Goal: Transaction & Acquisition: Book appointment/travel/reservation

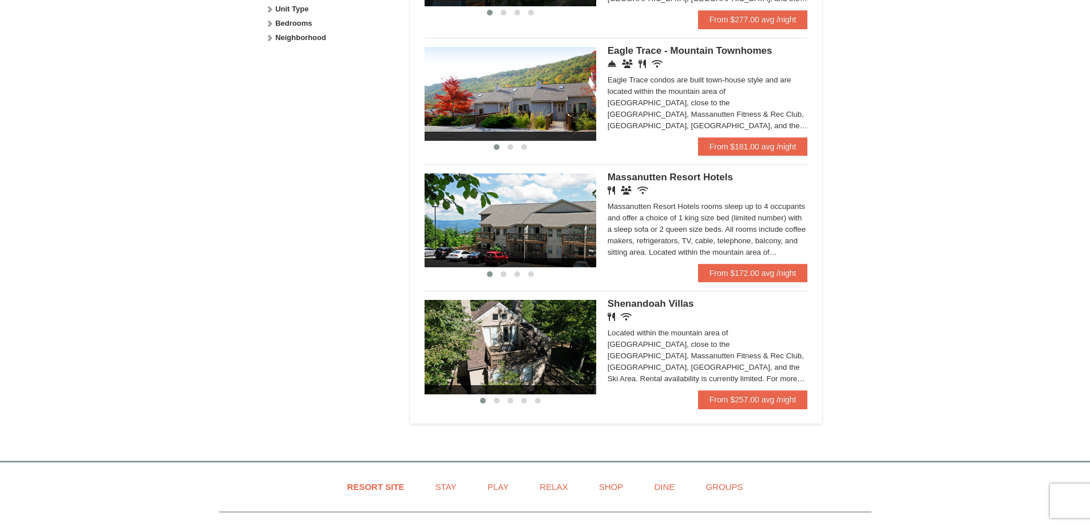
scroll to position [572, 0]
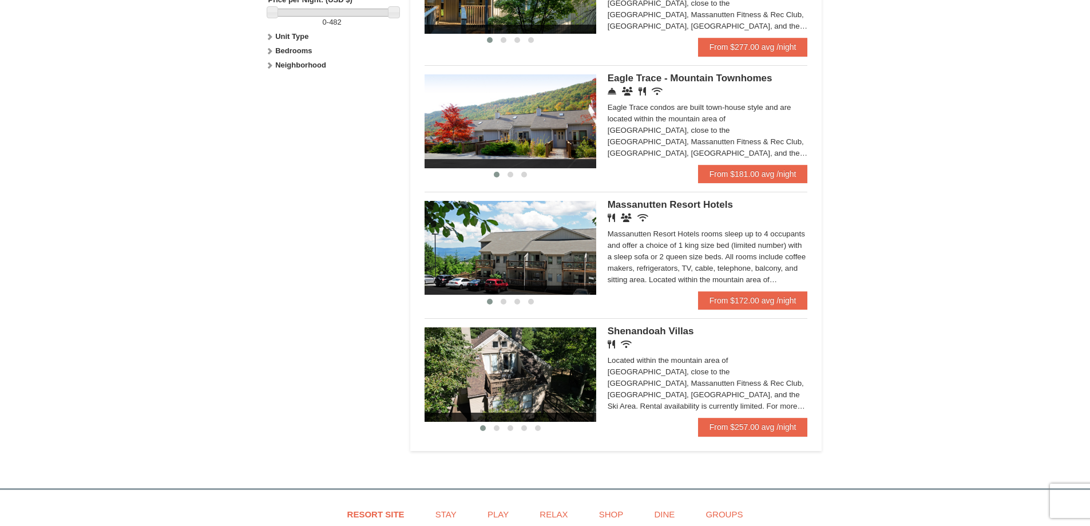
click at [545, 268] on img at bounding box center [511, 248] width 172 height 94
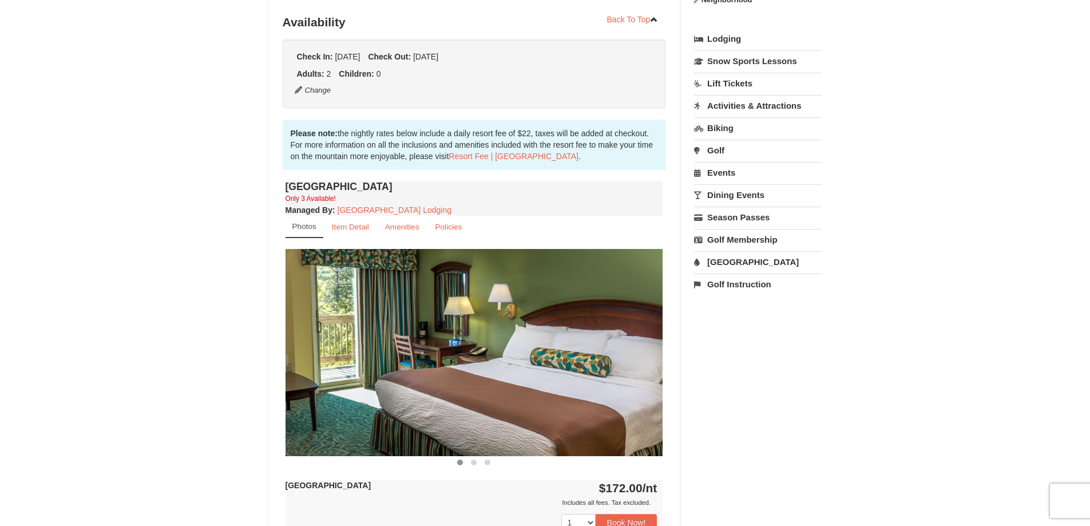
scroll to position [286, 0]
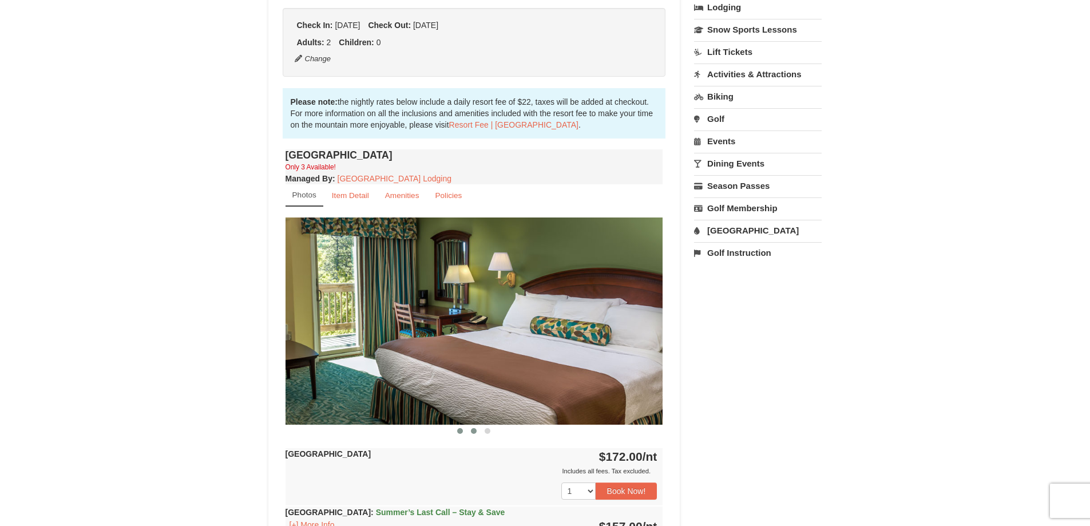
click at [472, 430] on span at bounding box center [474, 431] width 6 height 6
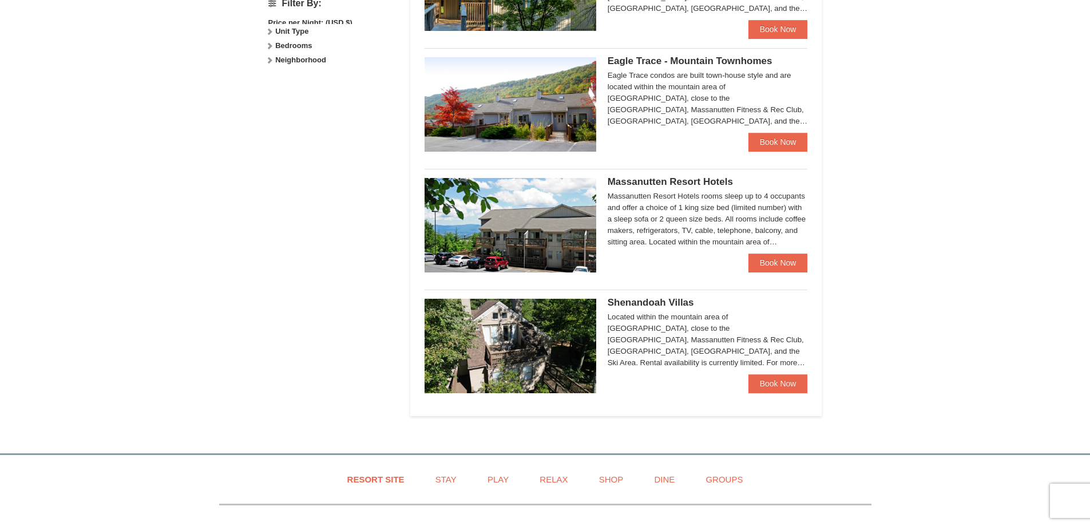
scroll to position [542, 0]
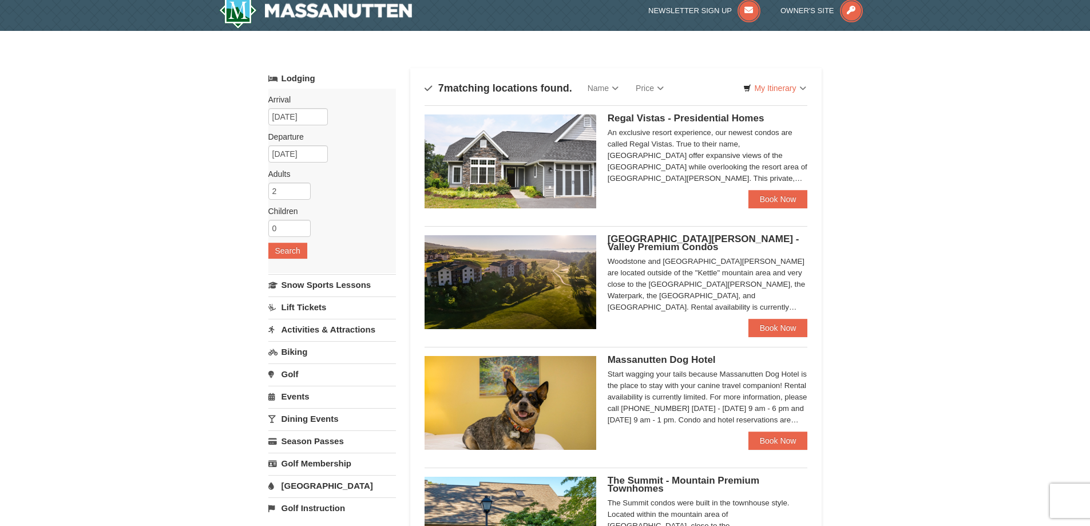
scroll to position [0, 0]
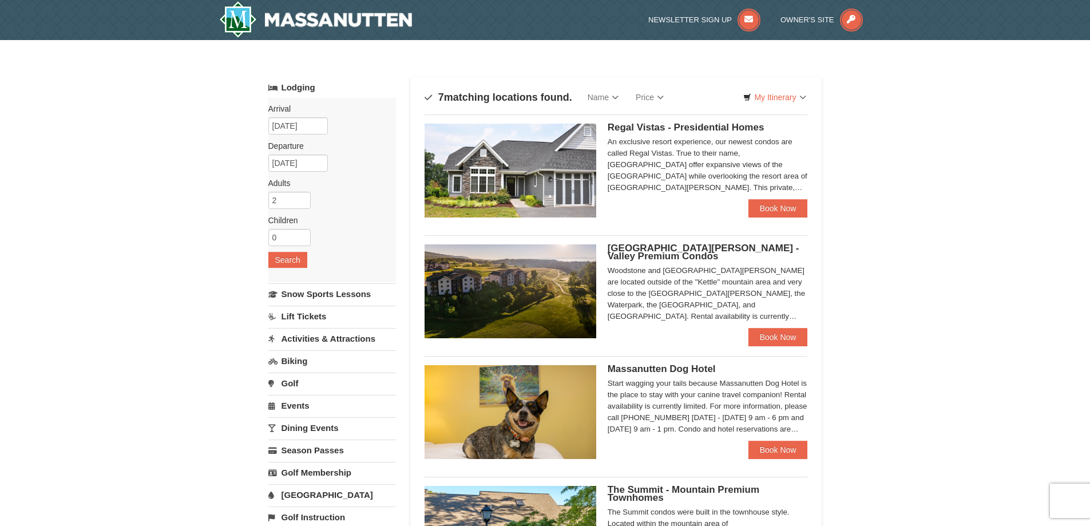
click at [561, 184] on img at bounding box center [511, 171] width 172 height 94
click at [288, 253] on button "Search" at bounding box center [287, 260] width 39 height 16
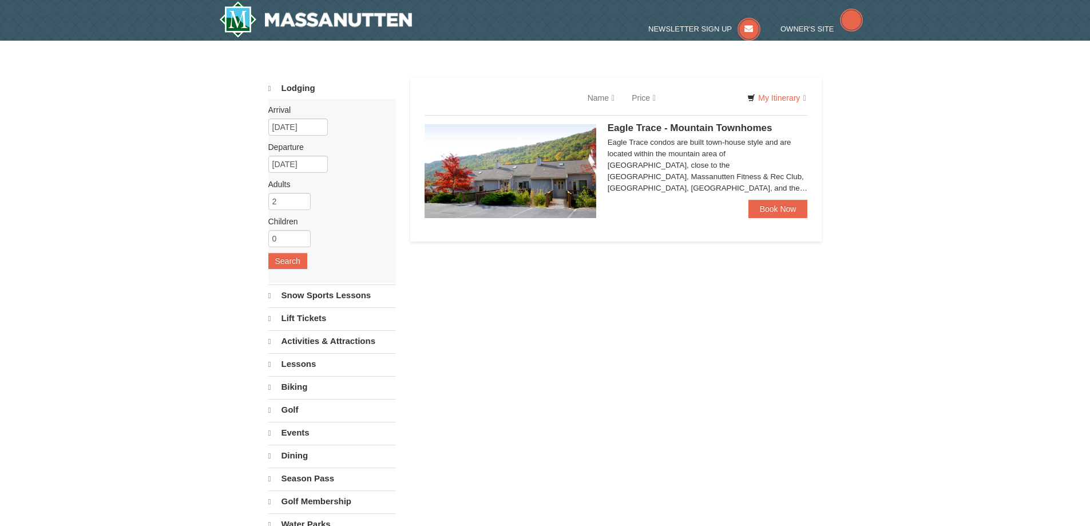
select select "9"
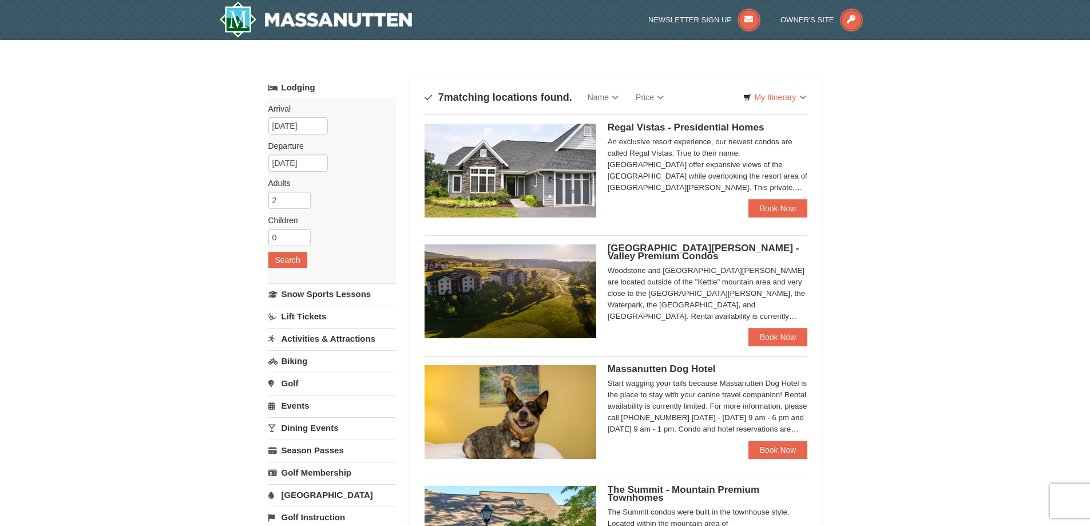
click at [679, 199] on div "Regal Vistas - Presidential Homes Regal Vistas Two Bedroom Presidential Home wi…" at bounding box center [616, 166] width 383 height 104
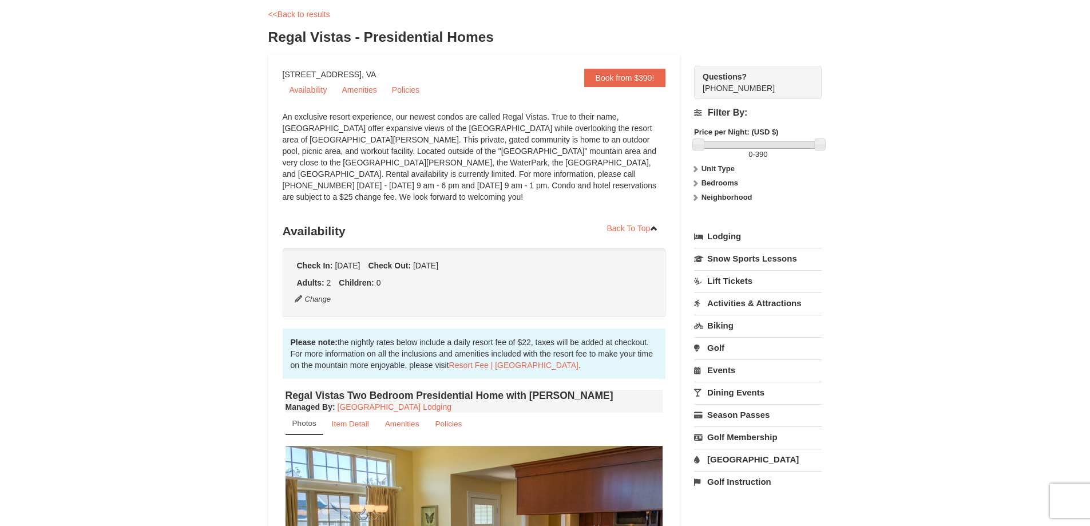
scroll to position [343, 0]
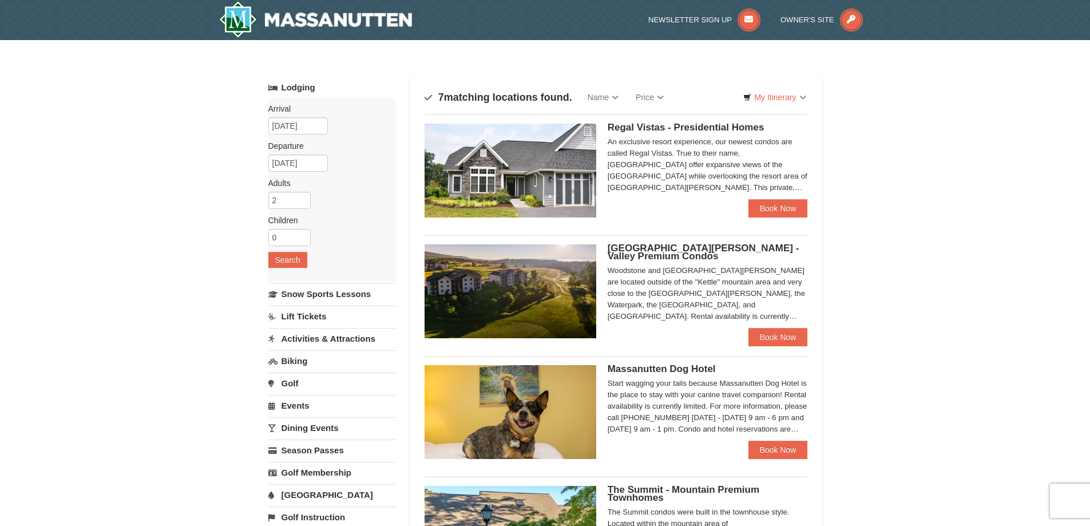
click at [1038, 243] on div "× Categories Map List Filter My Itinerary Questions? 1-540-289-9441 Lodging Arr…" at bounding box center [545, 515] width 1090 height 951
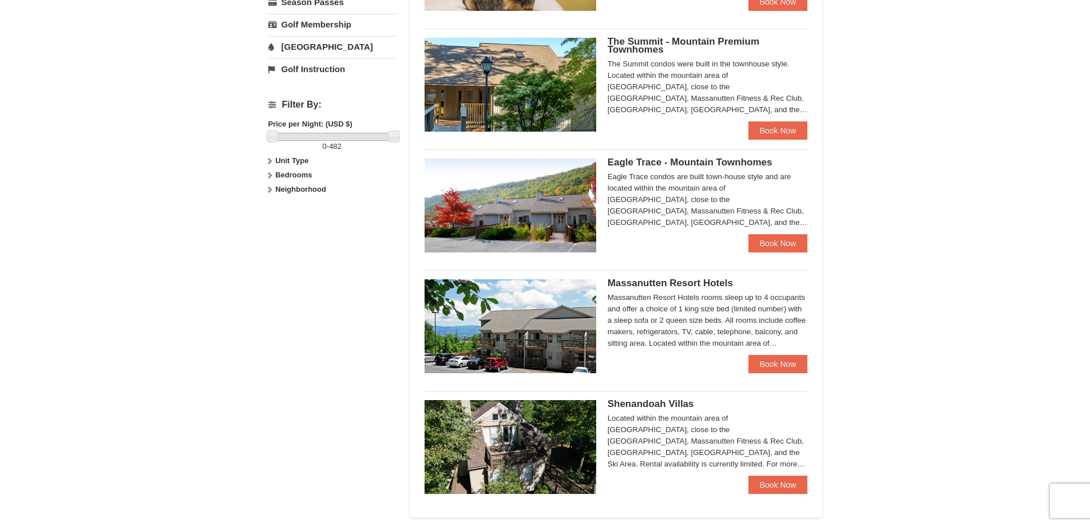
scroll to position [458, 0]
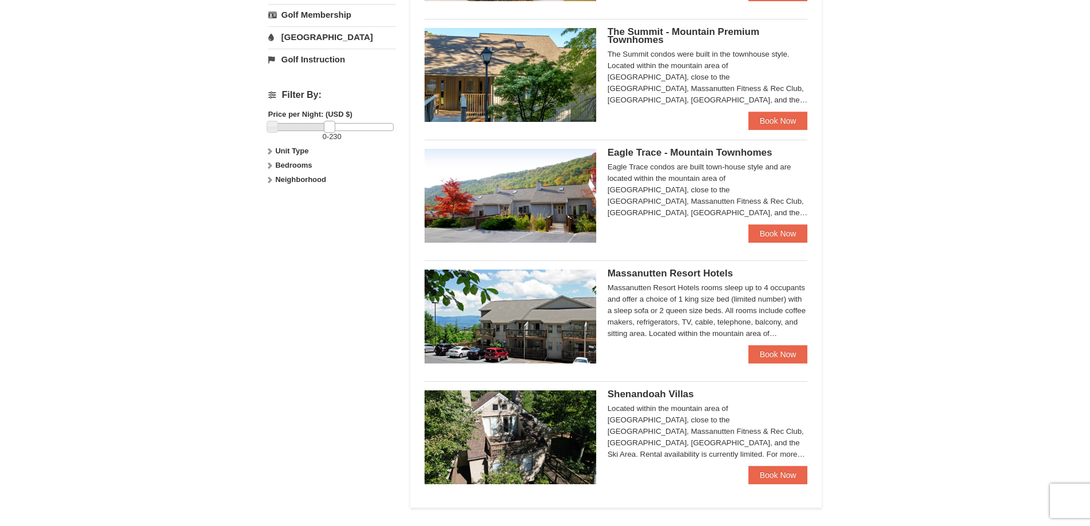
drag, startPoint x: 393, startPoint y: 125, endPoint x: 329, endPoint y: 126, distance: 64.1
click at [329, 126] on link at bounding box center [329, 126] width 11 height 11
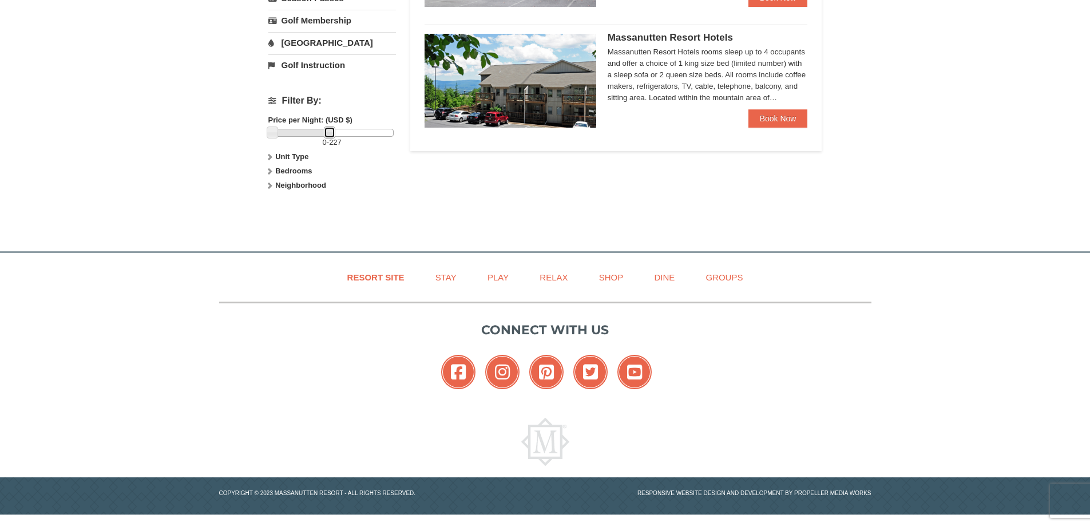
scroll to position [452, 0]
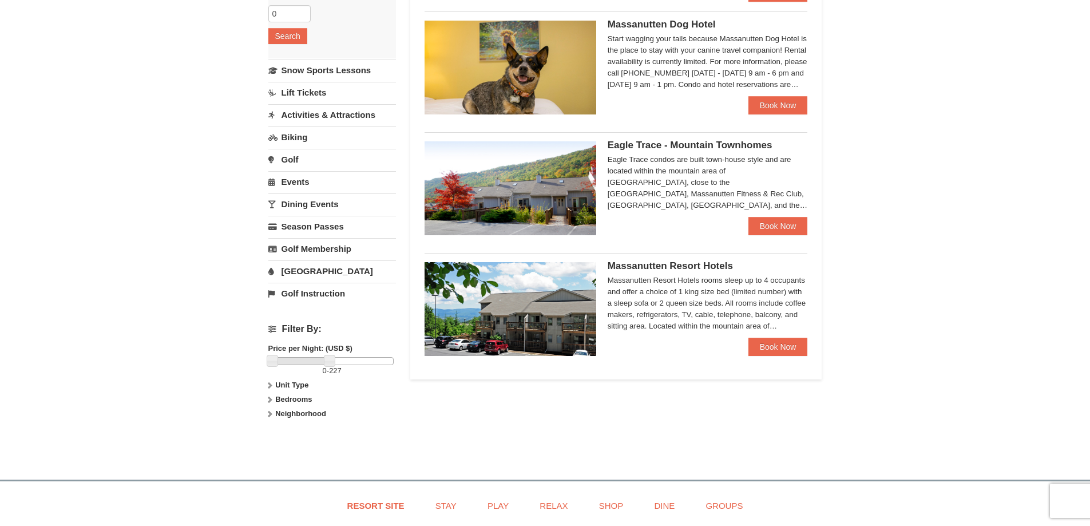
scroll to position [229, 0]
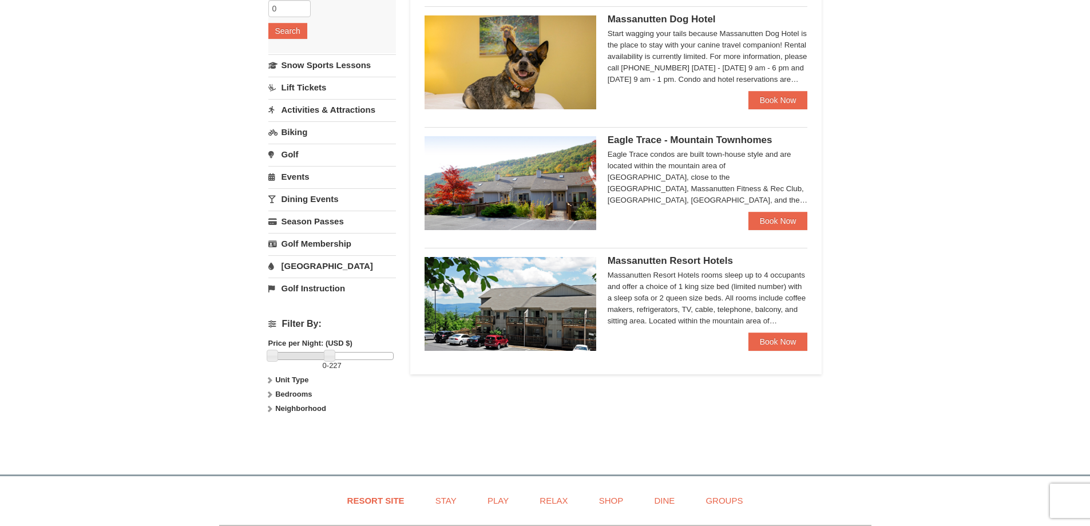
drag, startPoint x: 679, startPoint y: 172, endPoint x: 623, endPoint y: 176, distance: 56.2
click at [623, 176] on div "Eagle Trace condos are built town-house style and are located within the mounta…" at bounding box center [708, 177] width 200 height 57
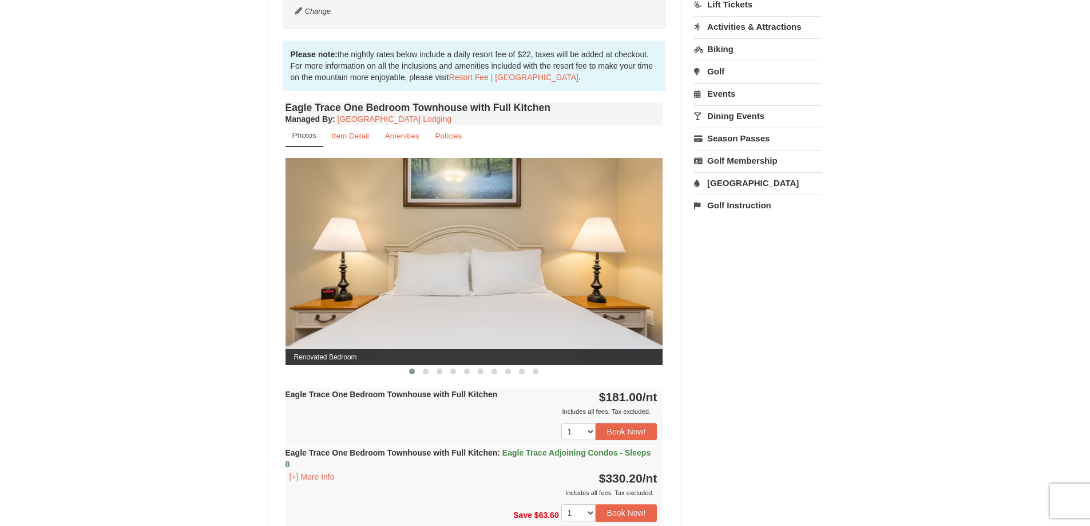
scroll to position [343, 0]
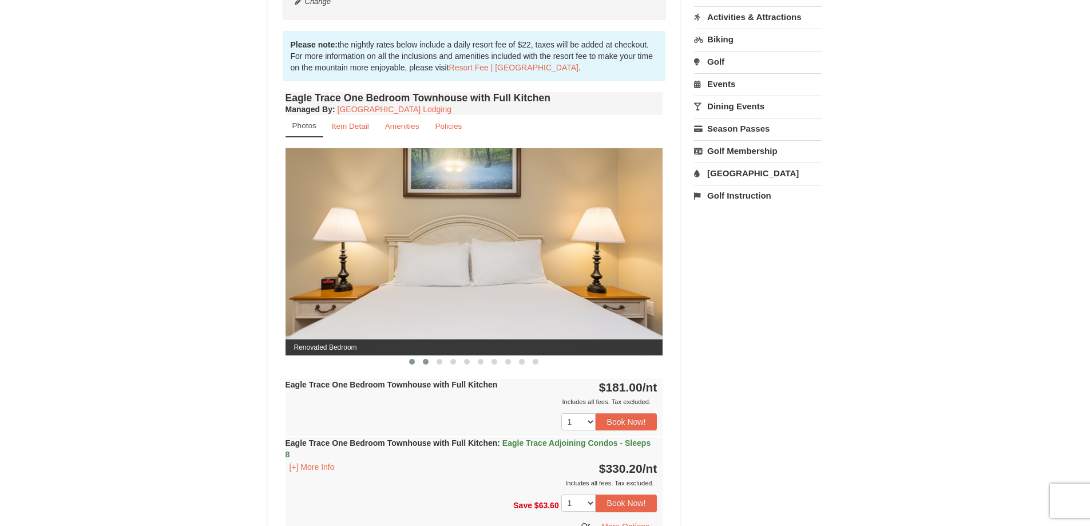
click at [421, 363] on button at bounding box center [426, 361] width 14 height 11
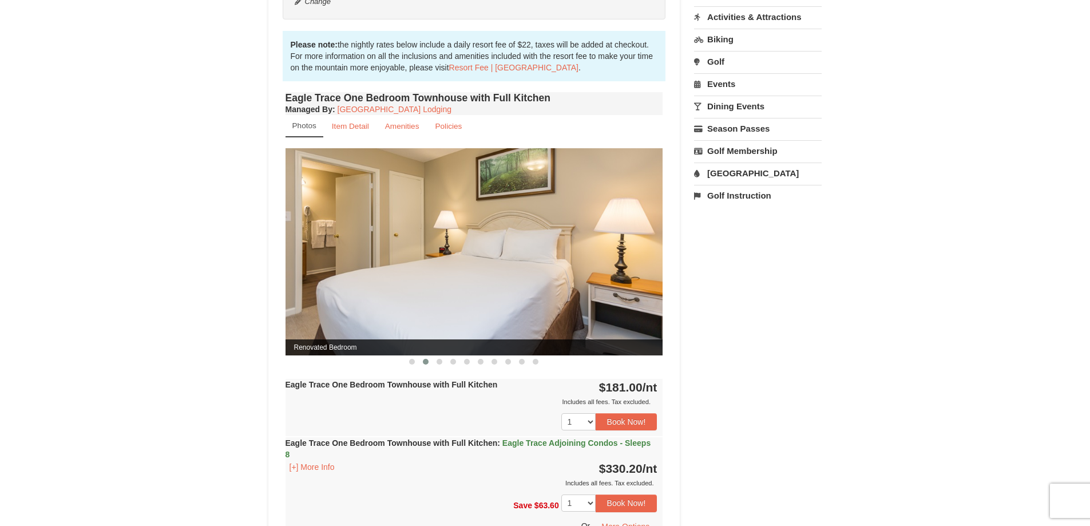
click at [443, 271] on img at bounding box center [475, 251] width 378 height 207
click at [444, 271] on img at bounding box center [475, 251] width 378 height 207
click at [445, 271] on img at bounding box center [475, 251] width 378 height 207
click at [438, 363] on span at bounding box center [440, 362] width 6 height 6
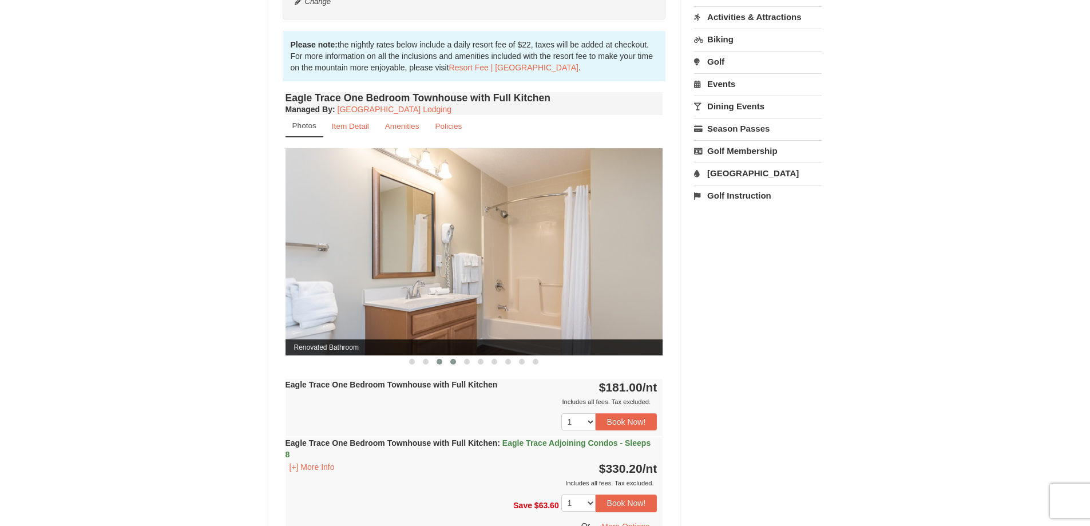
click at [449, 362] on button at bounding box center [453, 361] width 14 height 11
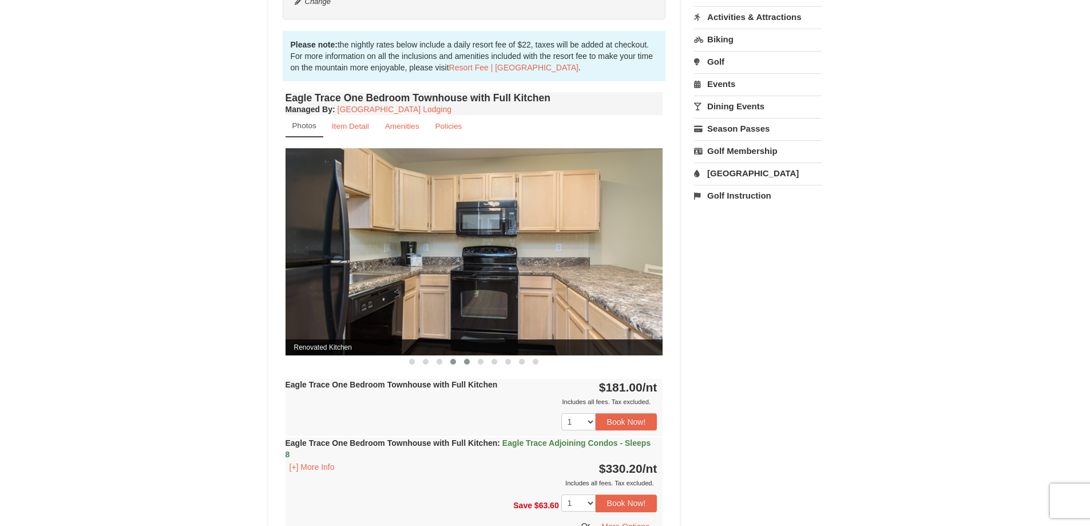
click at [465, 362] on span at bounding box center [467, 362] width 6 height 6
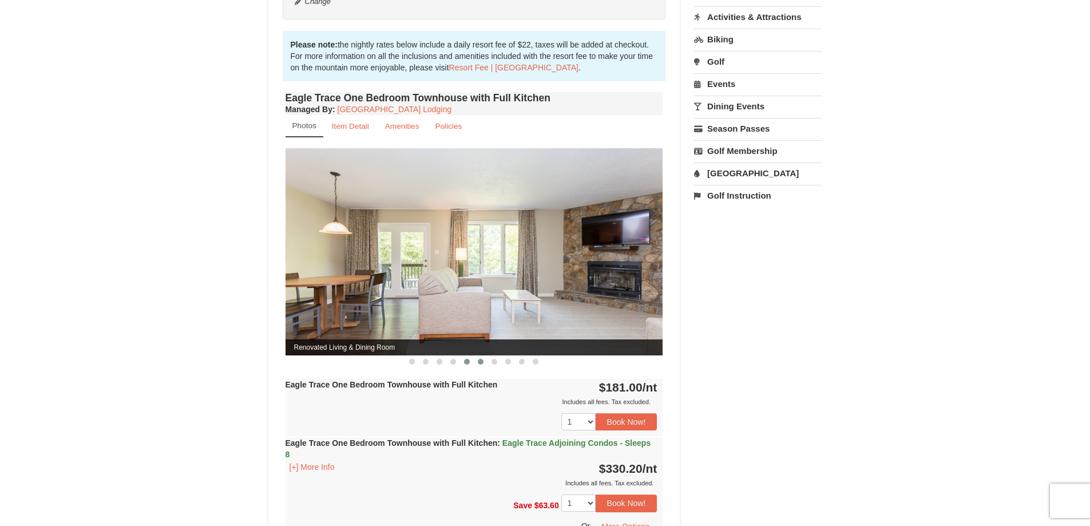
click at [480, 364] on span at bounding box center [481, 362] width 6 height 6
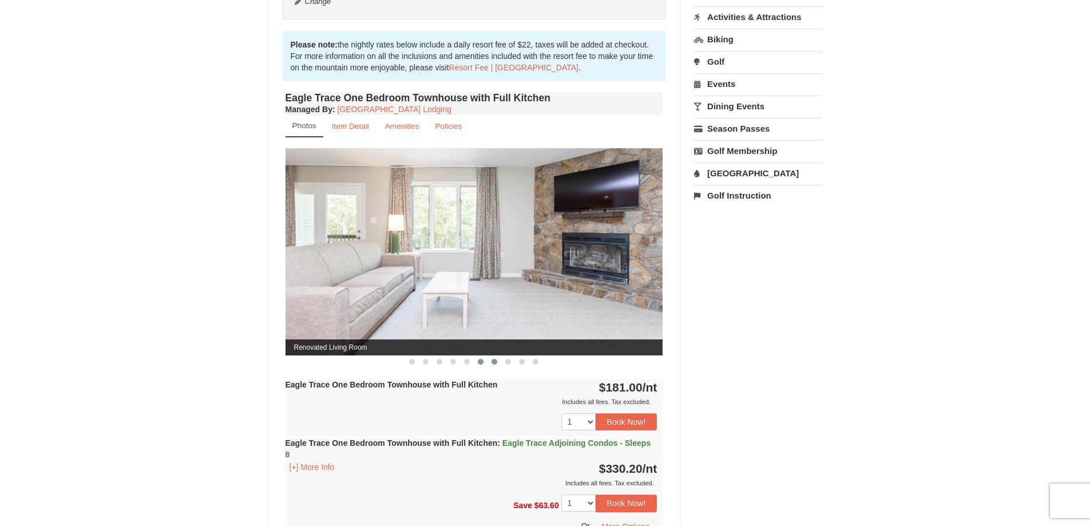
click at [493, 365] on button at bounding box center [495, 361] width 14 height 11
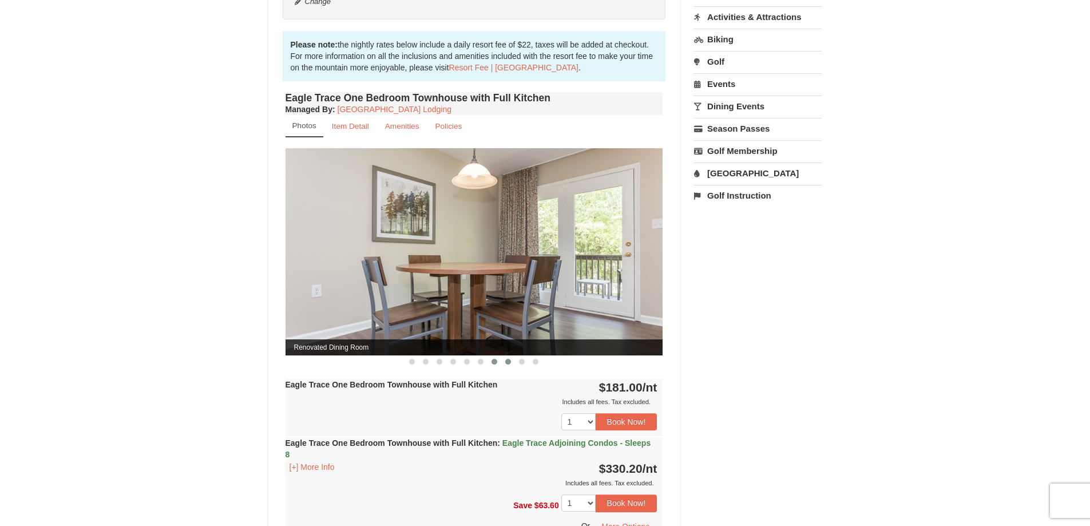
click at [508, 365] on button at bounding box center [508, 361] width 14 height 11
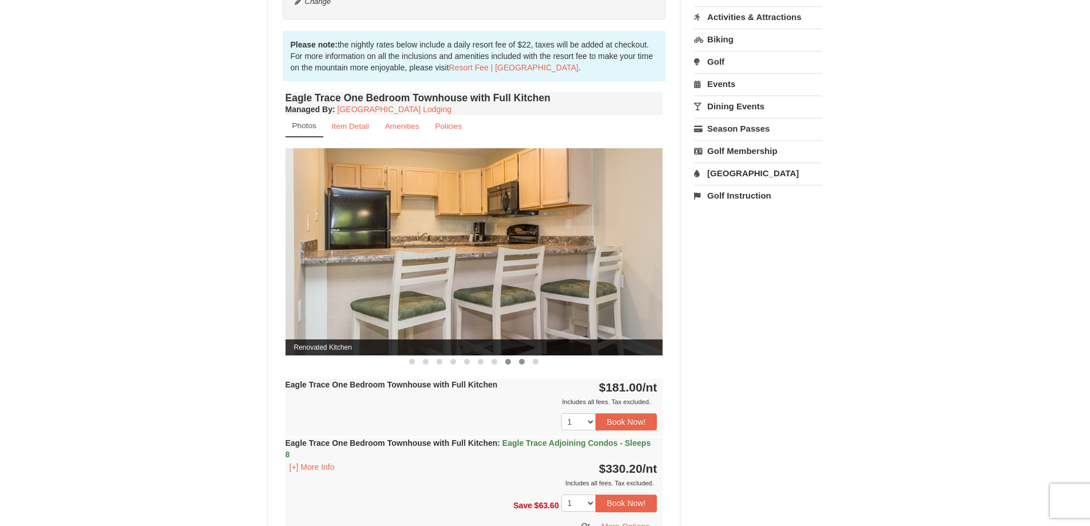
click at [520, 365] on button at bounding box center [522, 361] width 14 height 11
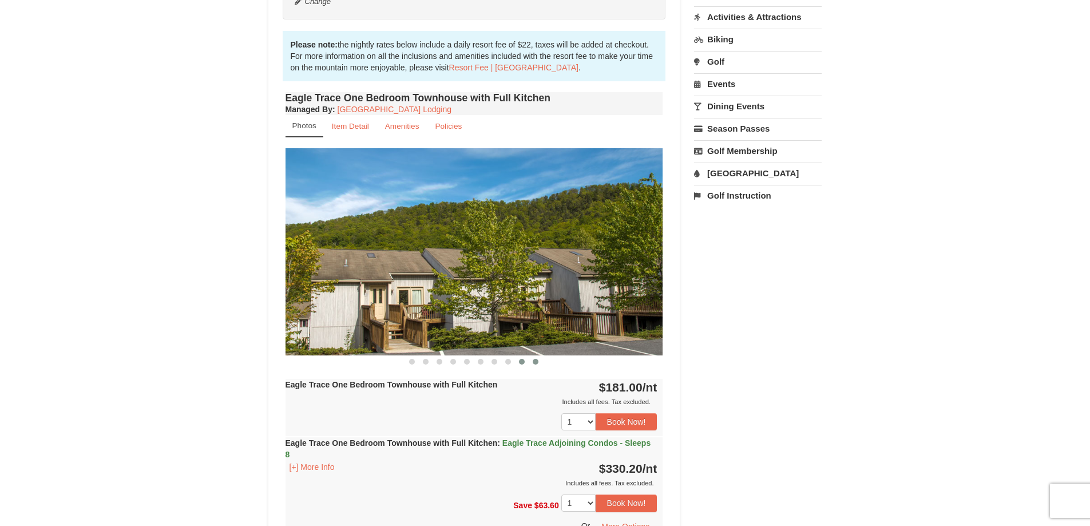
click at [537, 363] on span at bounding box center [536, 362] width 6 height 6
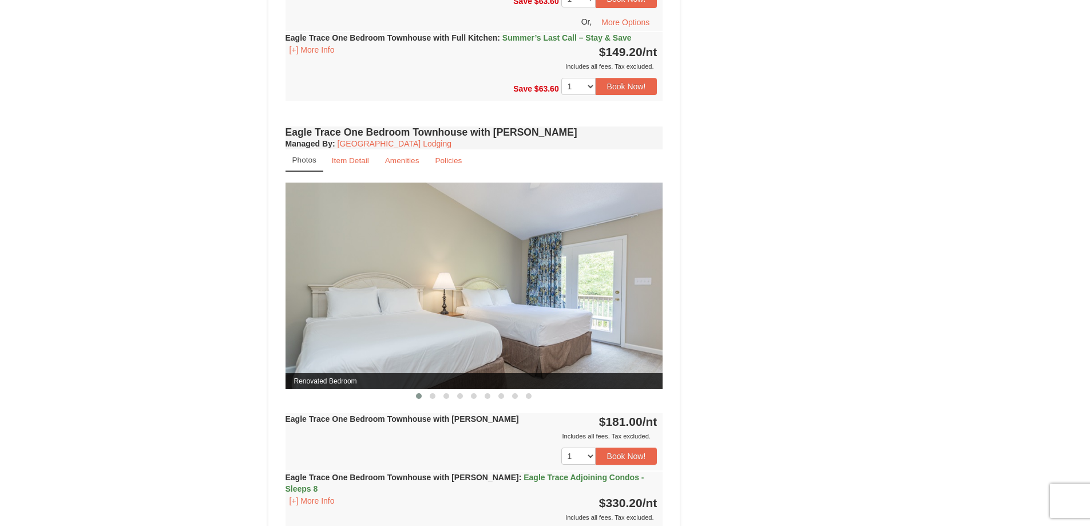
scroll to position [858, 0]
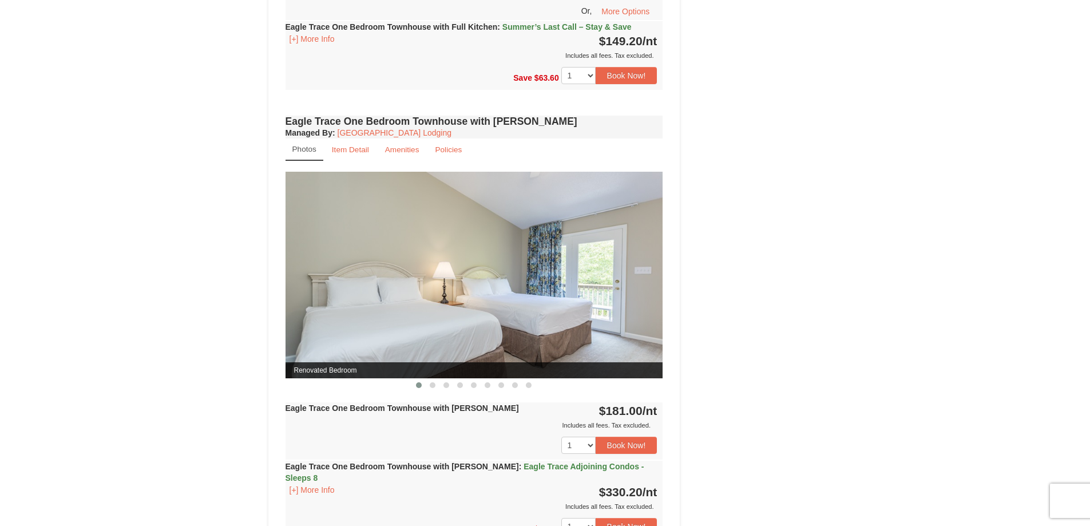
click at [325, 113] on div "Eagle Trace One Bedroom Townhouse with Jacuzzi Managed By : Massanutten Resort …" at bounding box center [474, 382] width 383 height 538
click at [317, 116] on h4 "Eagle Trace One Bedroom Townhouse with Jacuzzi" at bounding box center [475, 121] width 378 height 11
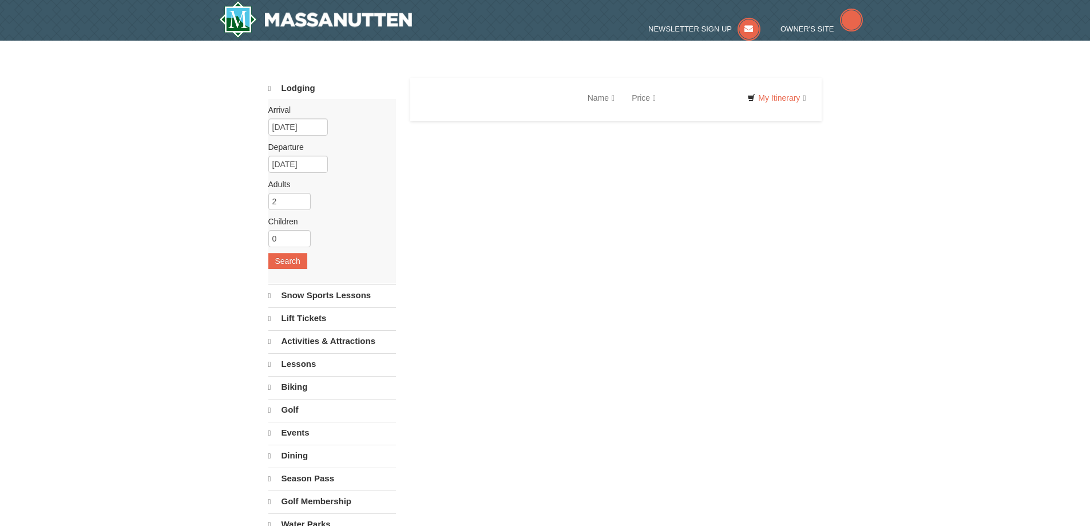
select select "9"
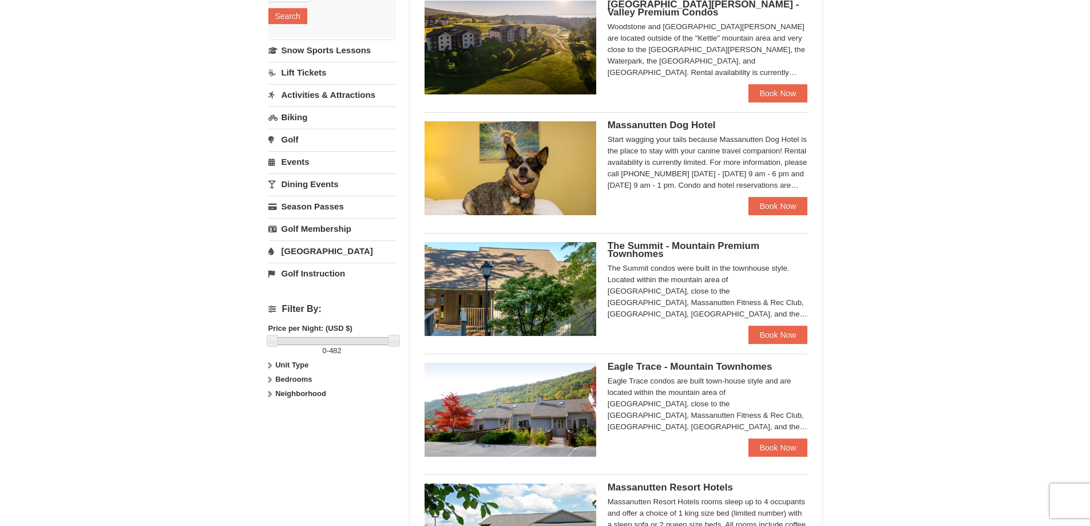
scroll to position [401, 0]
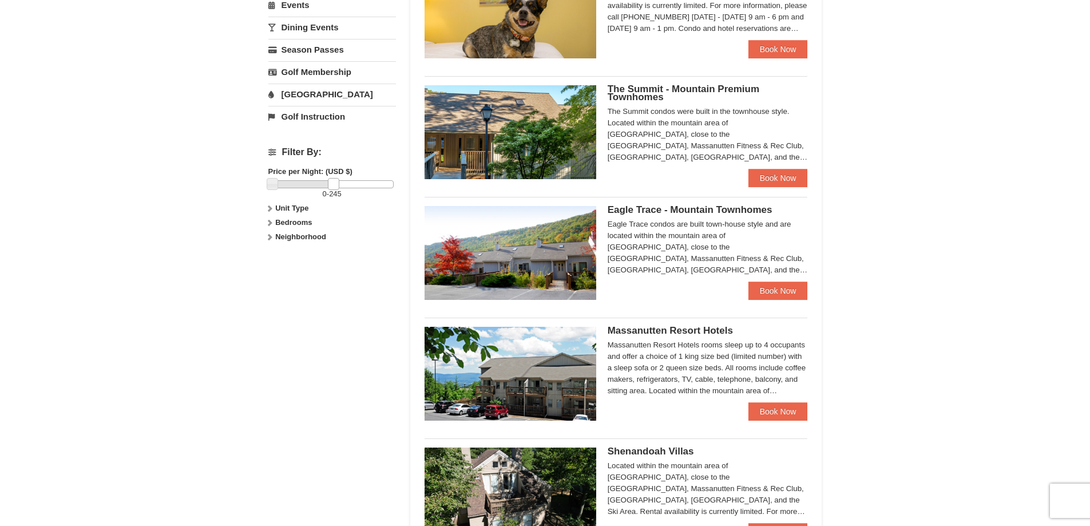
drag, startPoint x: 395, startPoint y: 183, endPoint x: 334, endPoint y: 182, distance: 61.8
click at [334, 182] on link at bounding box center [333, 183] width 11 height 11
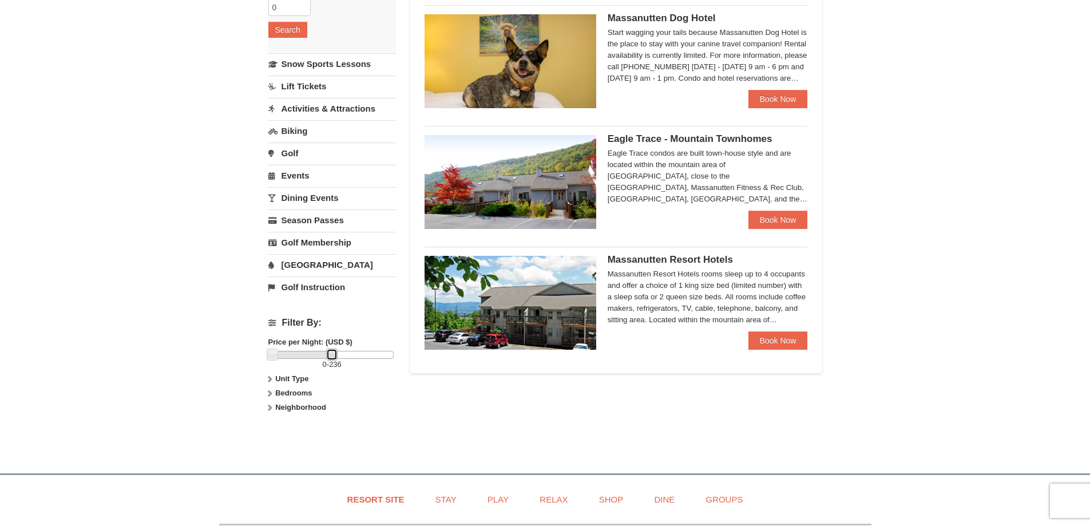
scroll to position [229, 0]
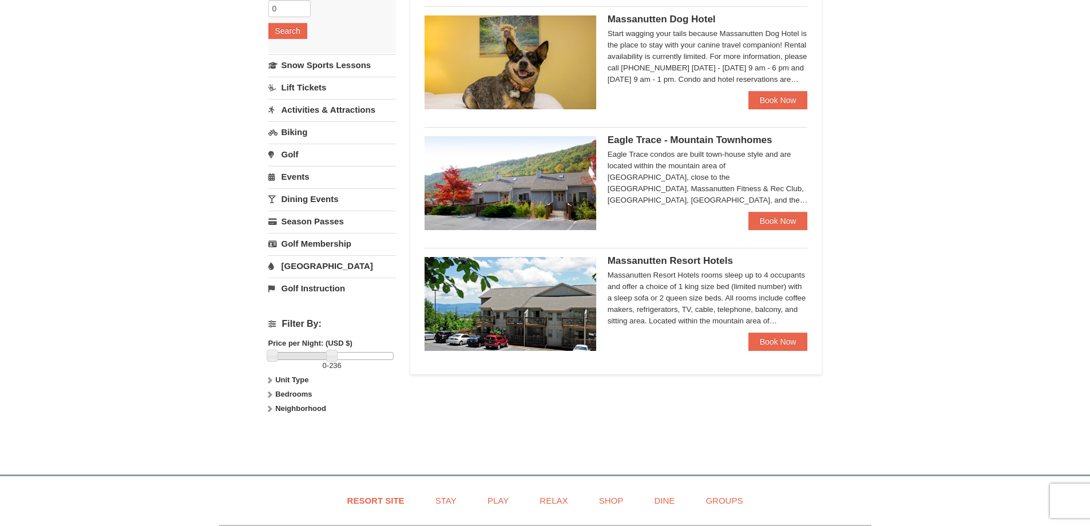
drag, startPoint x: 540, startPoint y: 170, endPoint x: 942, endPoint y: 219, distance: 405.8
drag, startPoint x: 942, startPoint y: 219, endPoint x: 751, endPoint y: 213, distance: 191.2
click at [788, 339] on link "Book Now" at bounding box center [778, 341] width 60 height 18
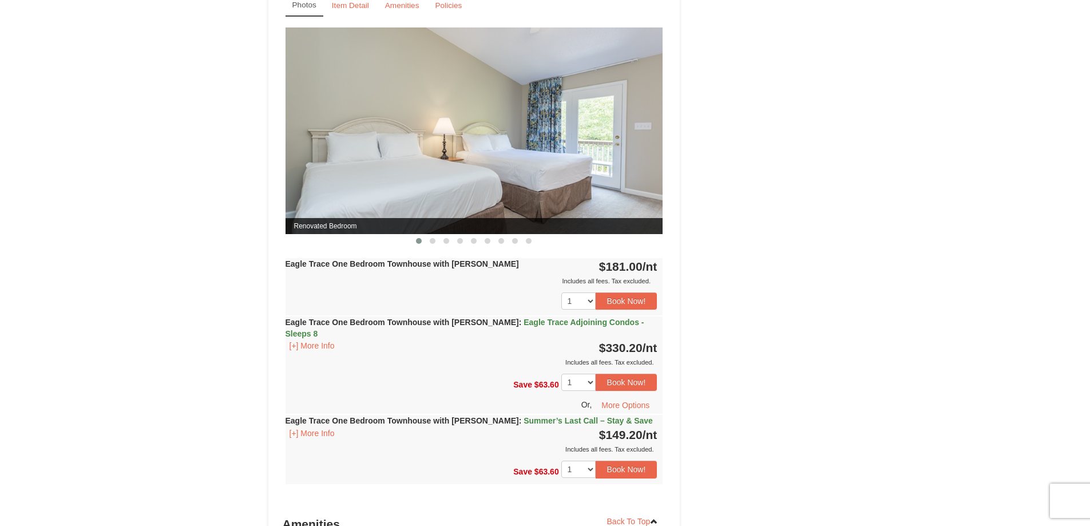
scroll to position [1030, 0]
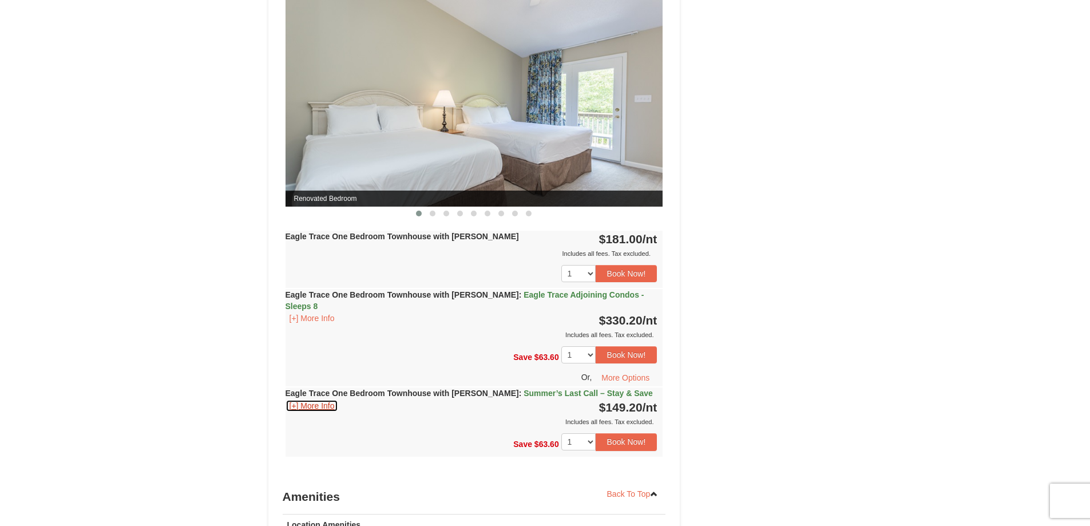
click at [307, 399] on button "[+] More Info" at bounding box center [312, 405] width 53 height 13
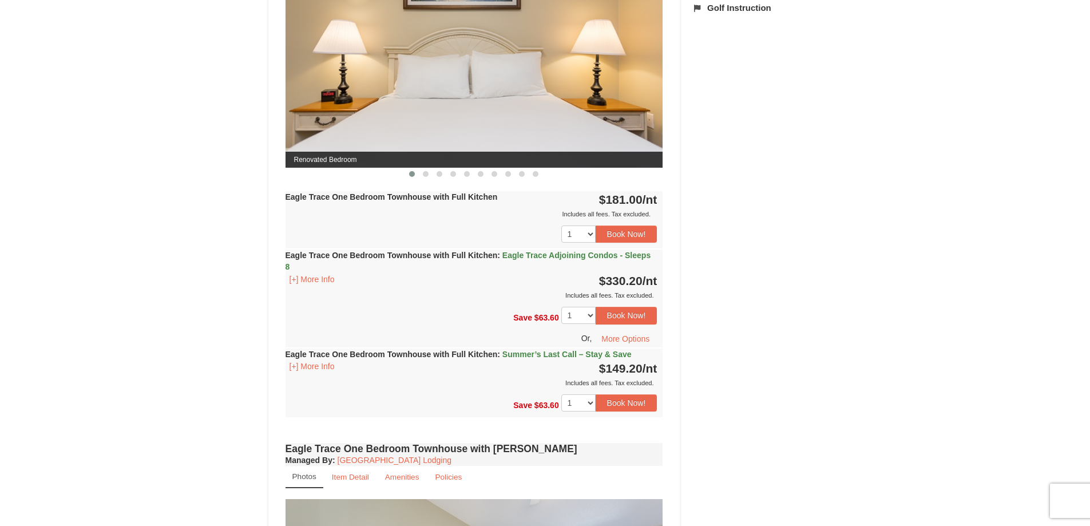
scroll to position [629, 0]
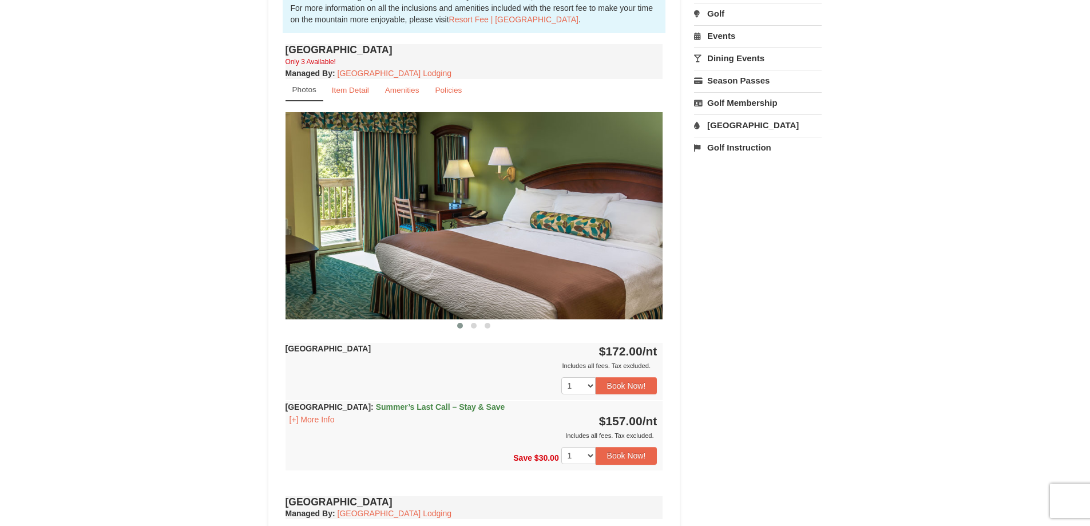
scroll to position [241, 0]
